Goal: Complete application form

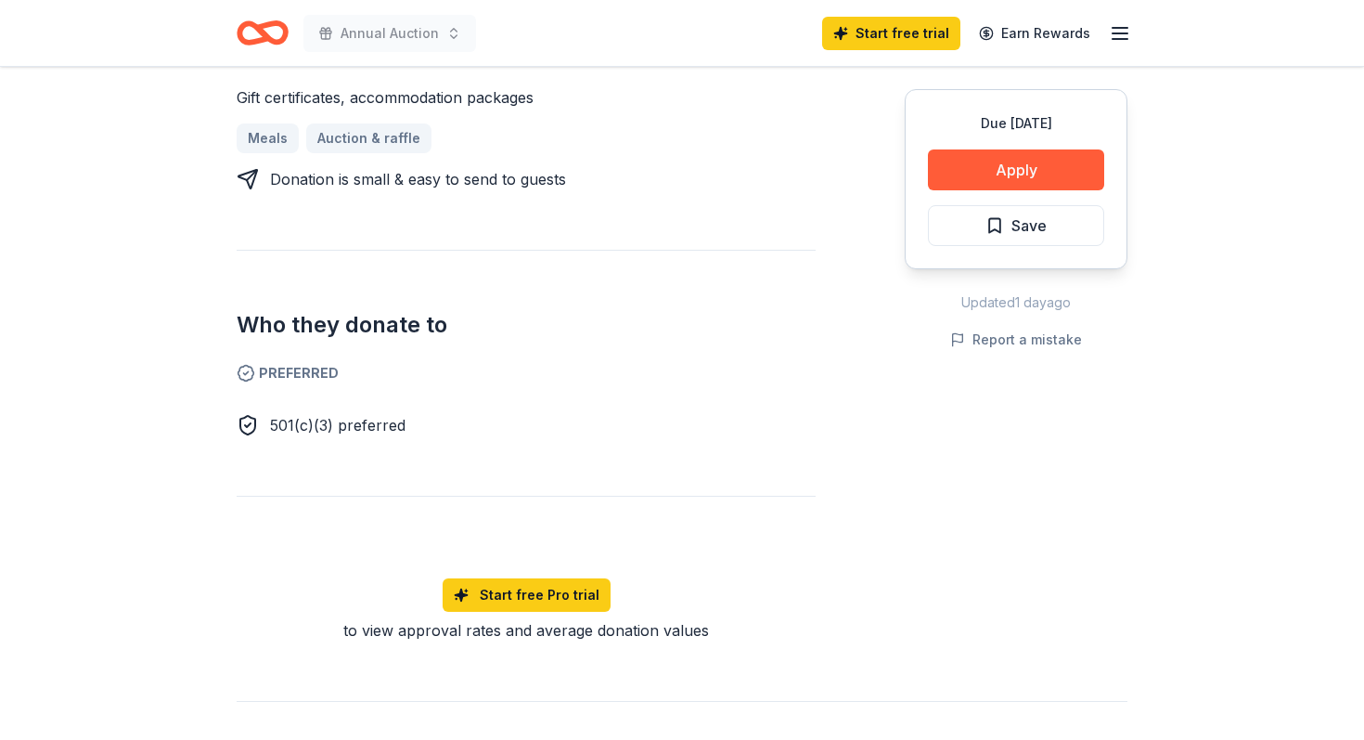
scroll to position [821, 0]
click at [1011, 170] on button "Apply" at bounding box center [1016, 169] width 176 height 41
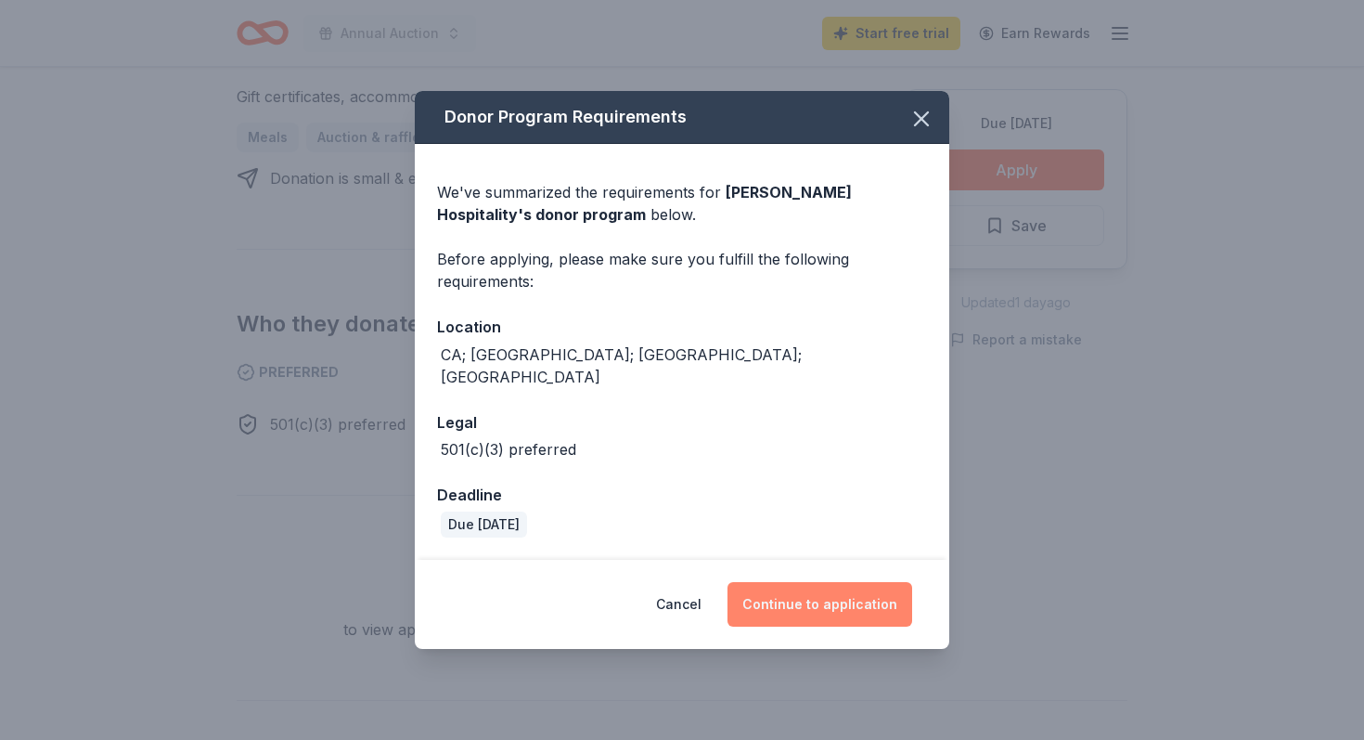
click at [838, 585] on button "Continue to application" at bounding box center [820, 604] width 185 height 45
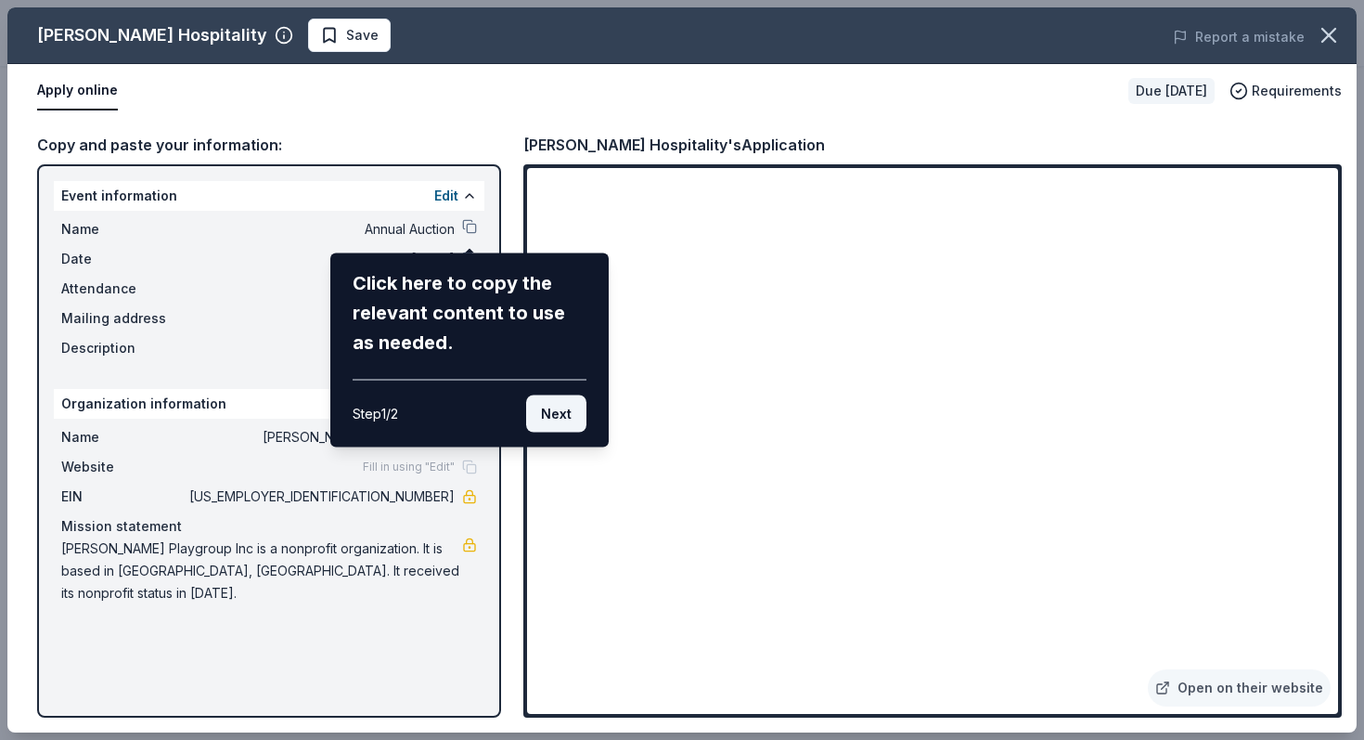
click at [558, 410] on button "Next" at bounding box center [556, 413] width 60 height 37
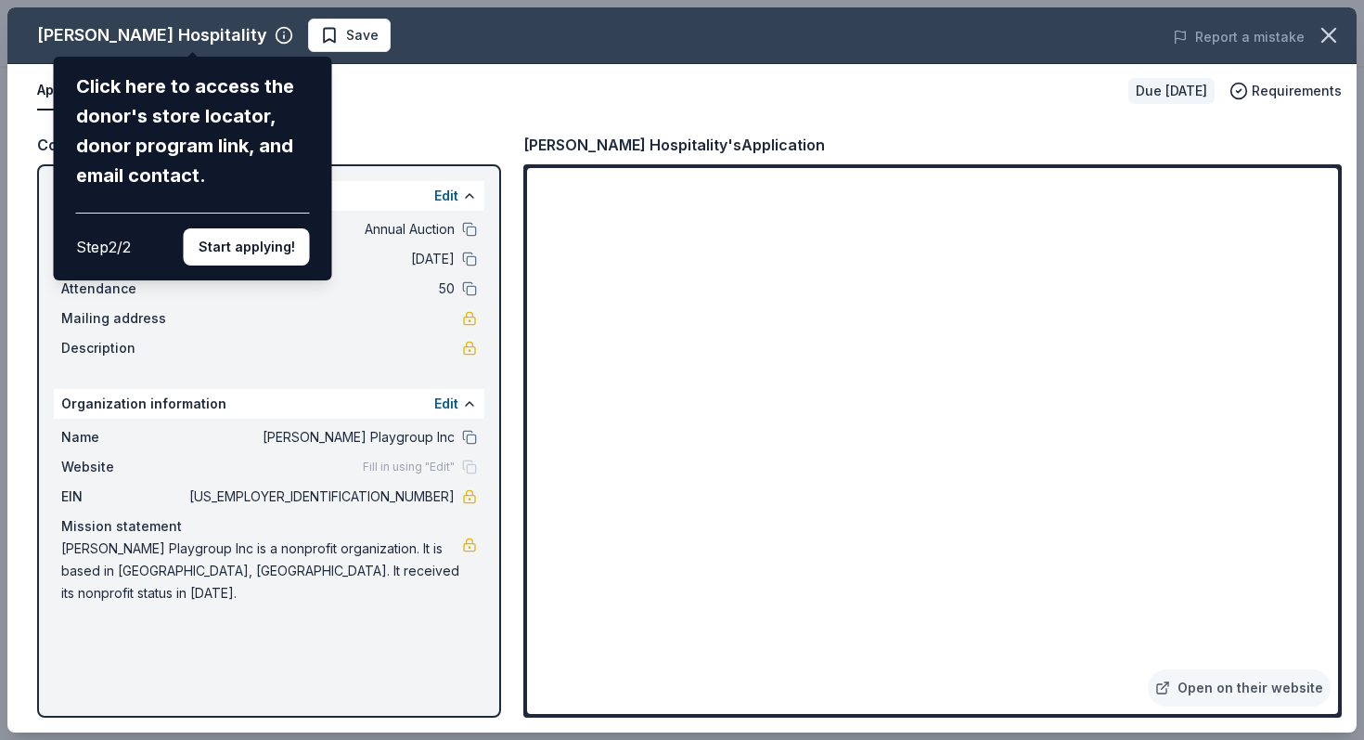
click at [226, 38] on div "[PERSON_NAME] Hospitality Click here to access the donor's store locator, donor…" at bounding box center [682, 369] width 1350 height 725
click at [192, 37] on div "[PERSON_NAME] Hospitality Click here to access the donor's store locator, donor…" at bounding box center [682, 369] width 1350 height 725
click at [238, 32] on div "[PERSON_NAME] Hospitality Click here to access the donor's store locator, donor…" at bounding box center [682, 369] width 1350 height 725
click at [224, 251] on button "Start applying!" at bounding box center [247, 246] width 126 height 37
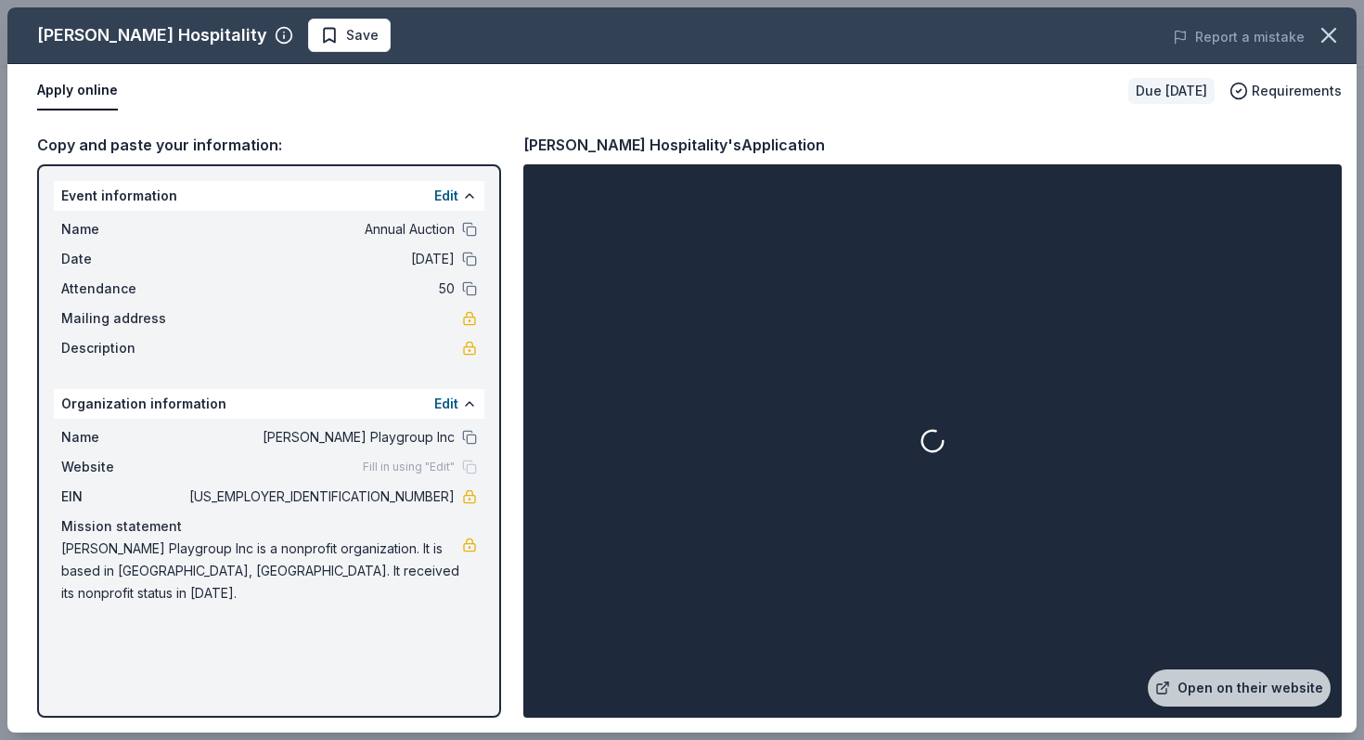
click at [431, 265] on span "[DATE]" at bounding box center [320, 259] width 269 height 22
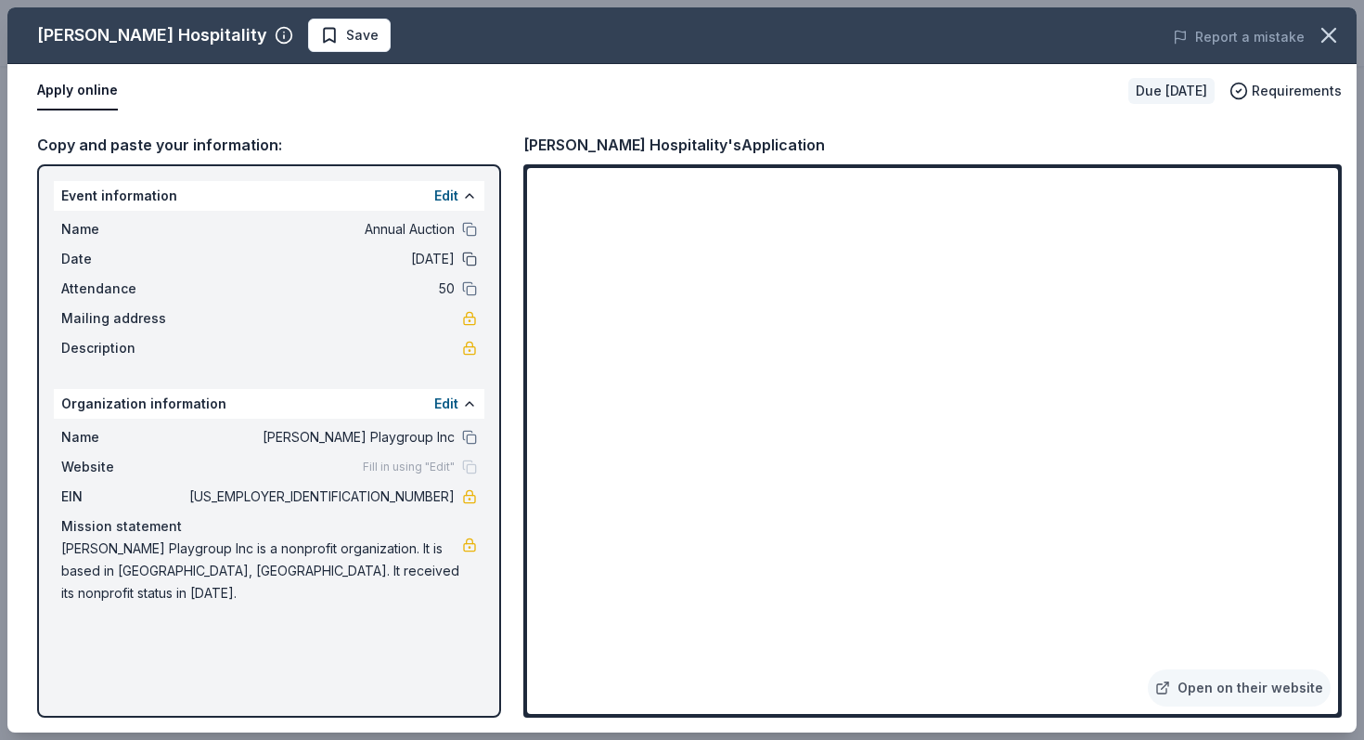
click at [472, 265] on button at bounding box center [469, 259] width 15 height 15
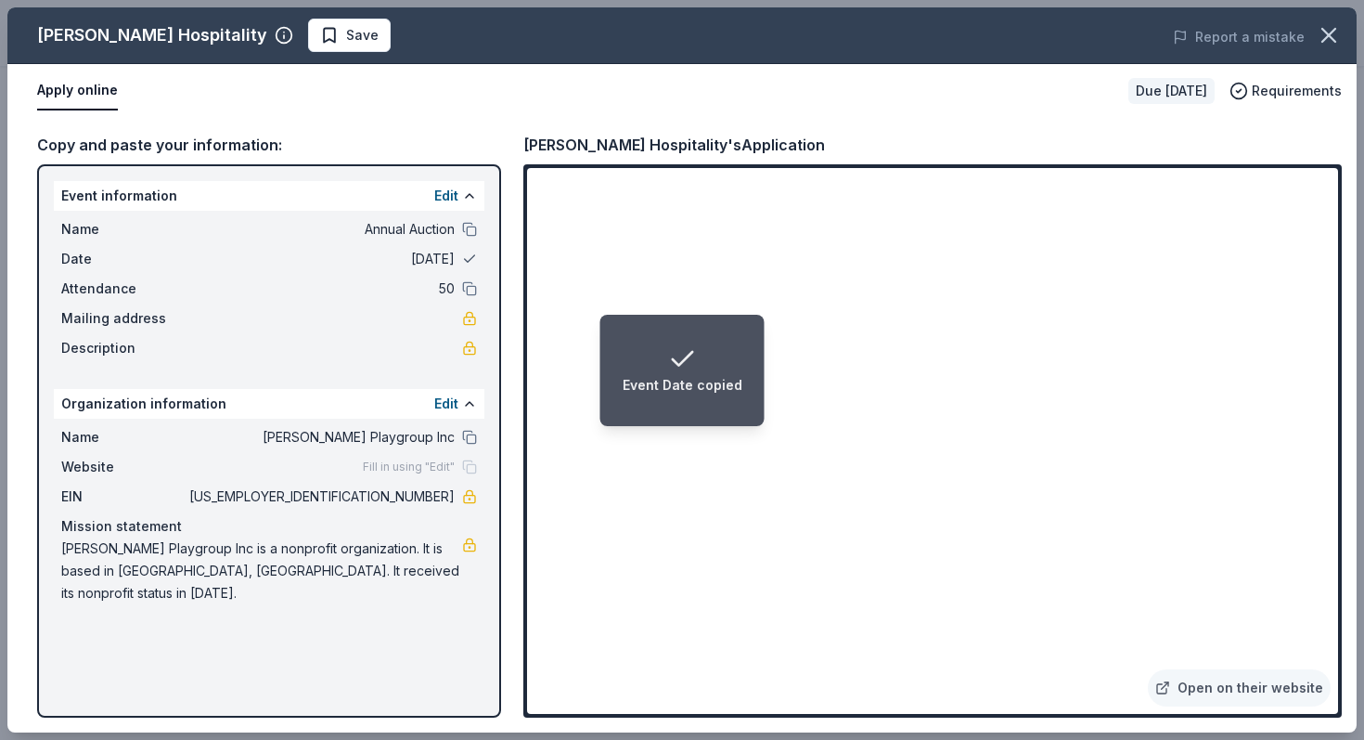
click at [472, 265] on button at bounding box center [469, 259] width 15 height 15
click at [428, 259] on span "[DATE]" at bounding box center [320, 259] width 269 height 22
